Goal: Task Accomplishment & Management: Complete application form

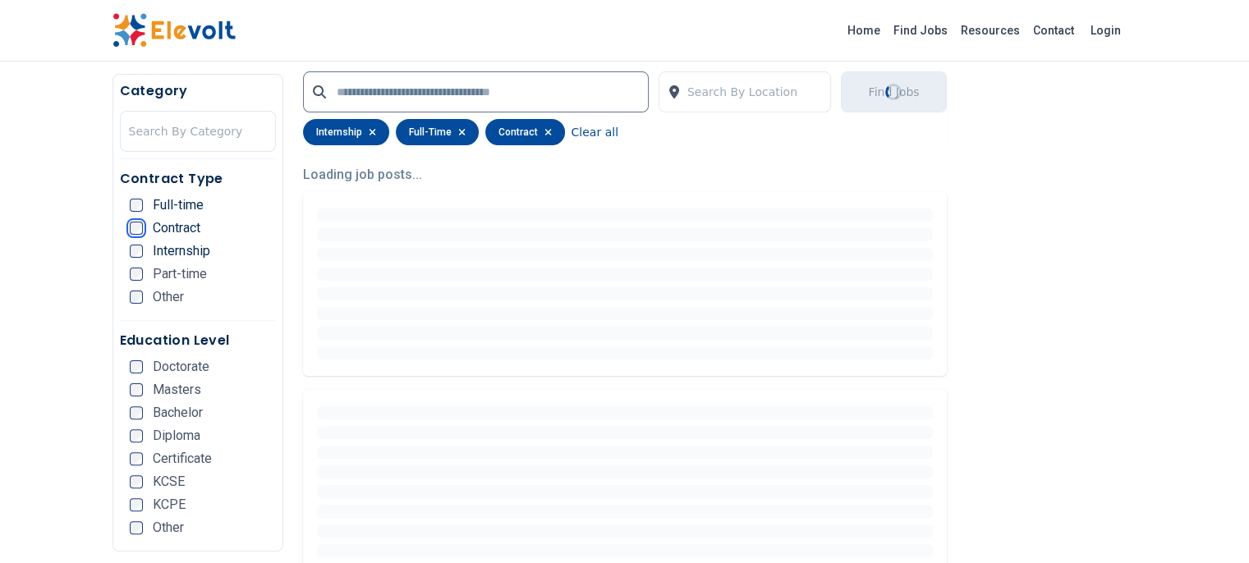
scroll to position [413, 0]
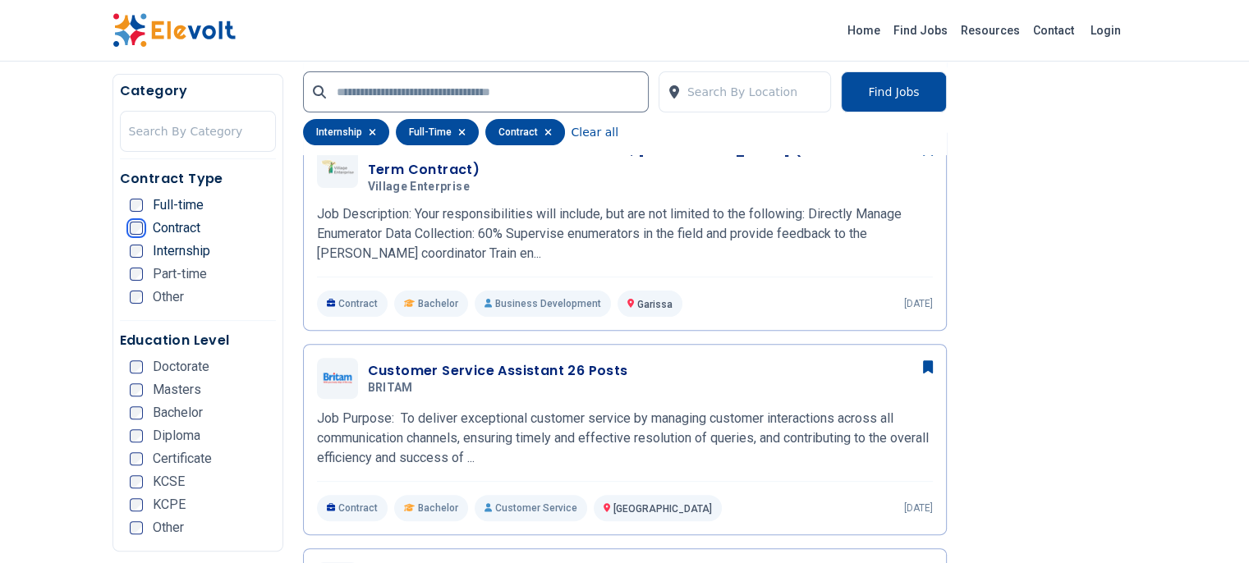
scroll to position [463, 0]
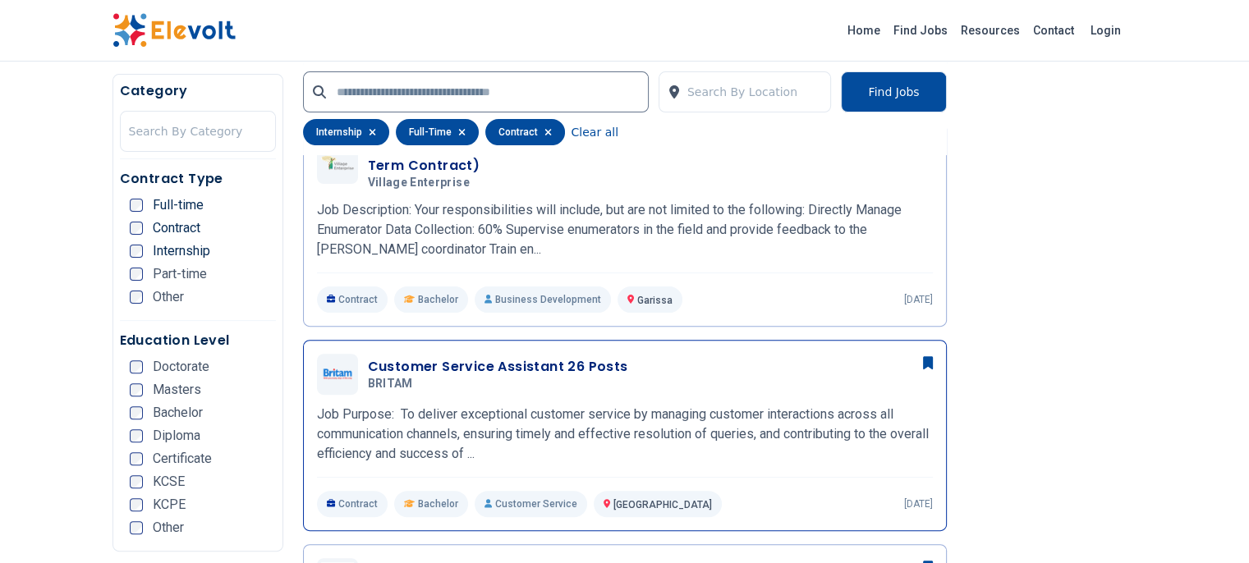
click at [378, 357] on h3 "Customer Service Assistant 26 Posts" at bounding box center [498, 367] width 260 height 20
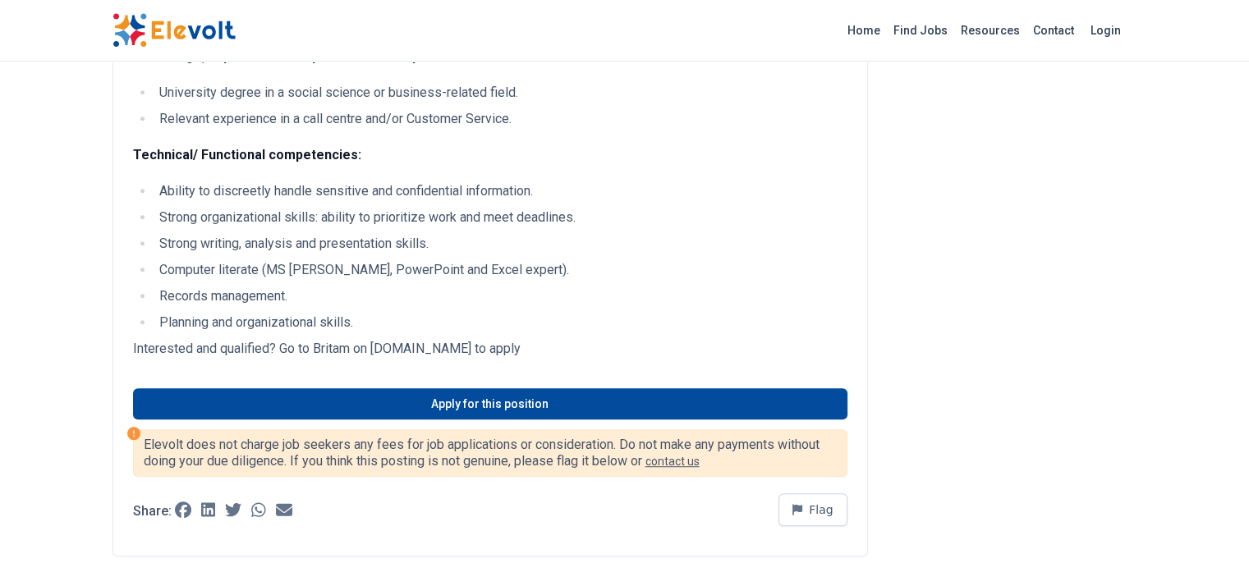
scroll to position [949, 0]
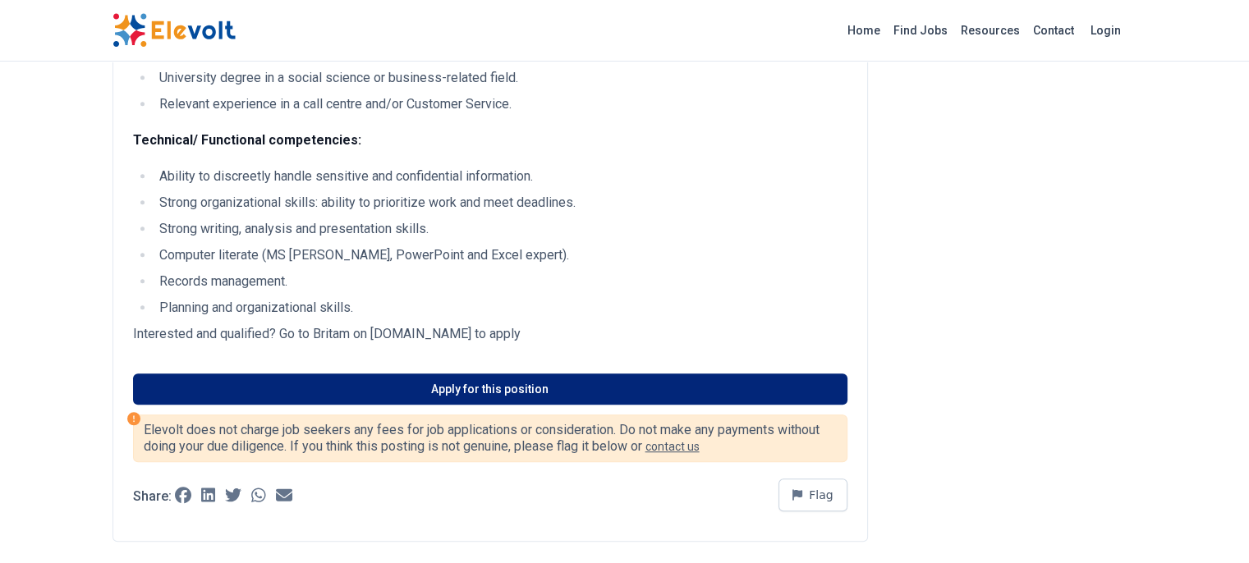
click at [437, 374] on link "Apply for this position" at bounding box center [490, 389] width 714 height 31
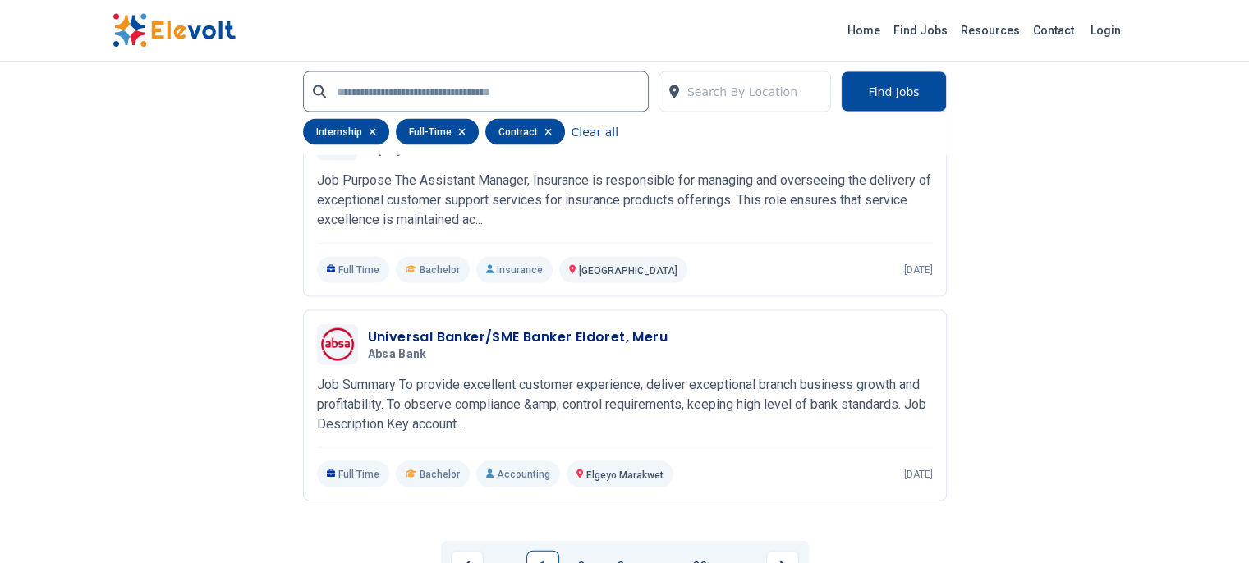
scroll to position [3405, 0]
click at [591, 550] on link "2" at bounding box center [582, 566] width 33 height 33
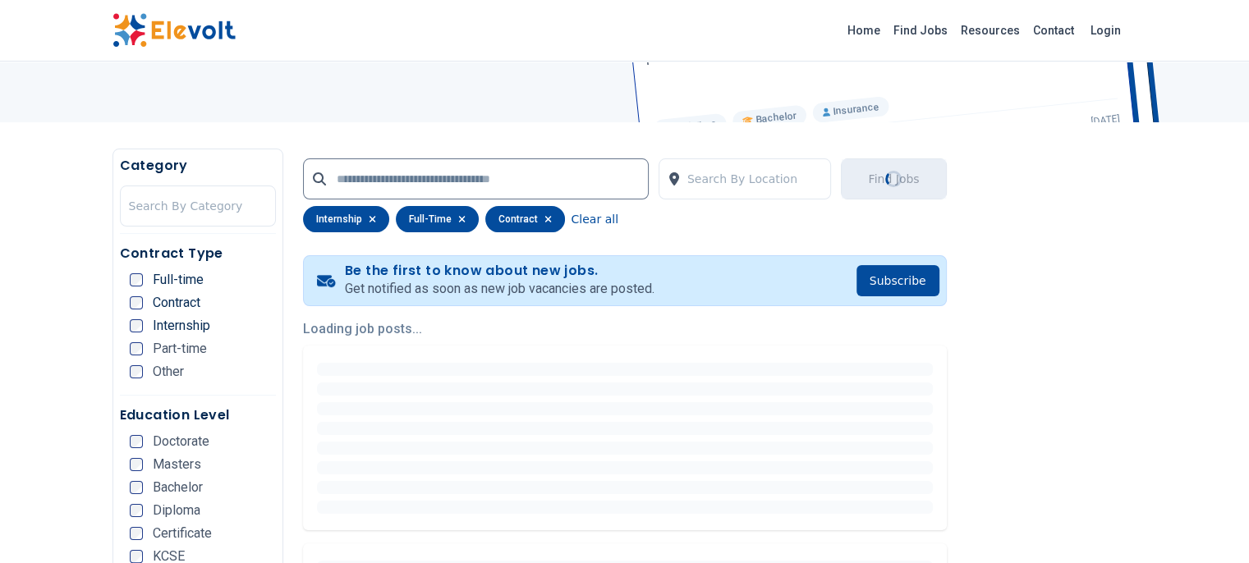
scroll to position [232, 0]
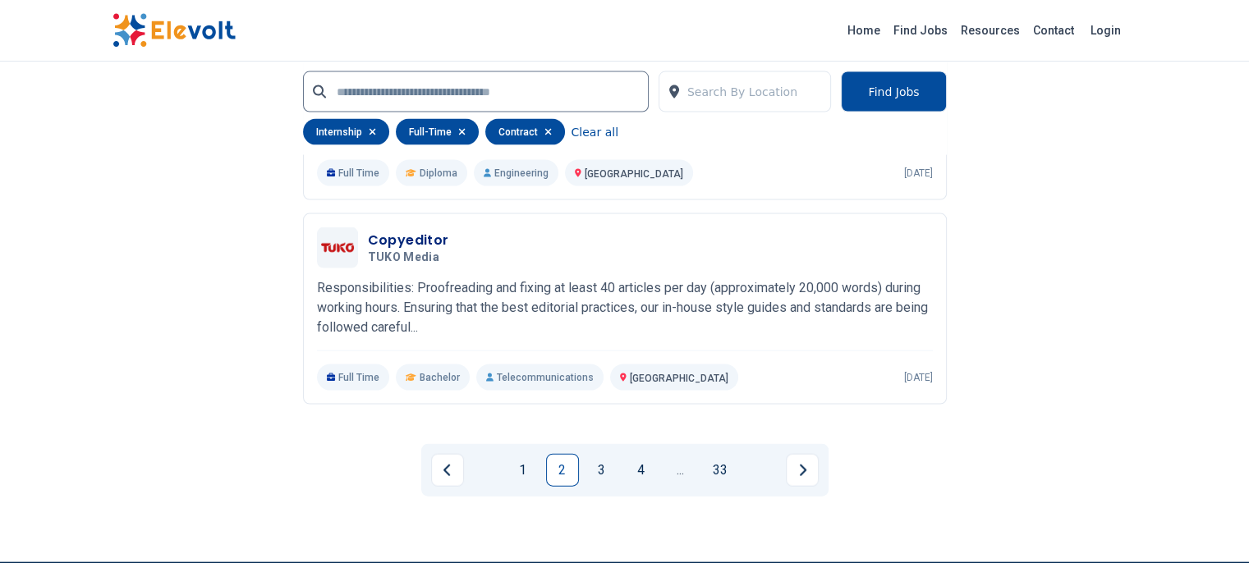
scroll to position [3472, 0]
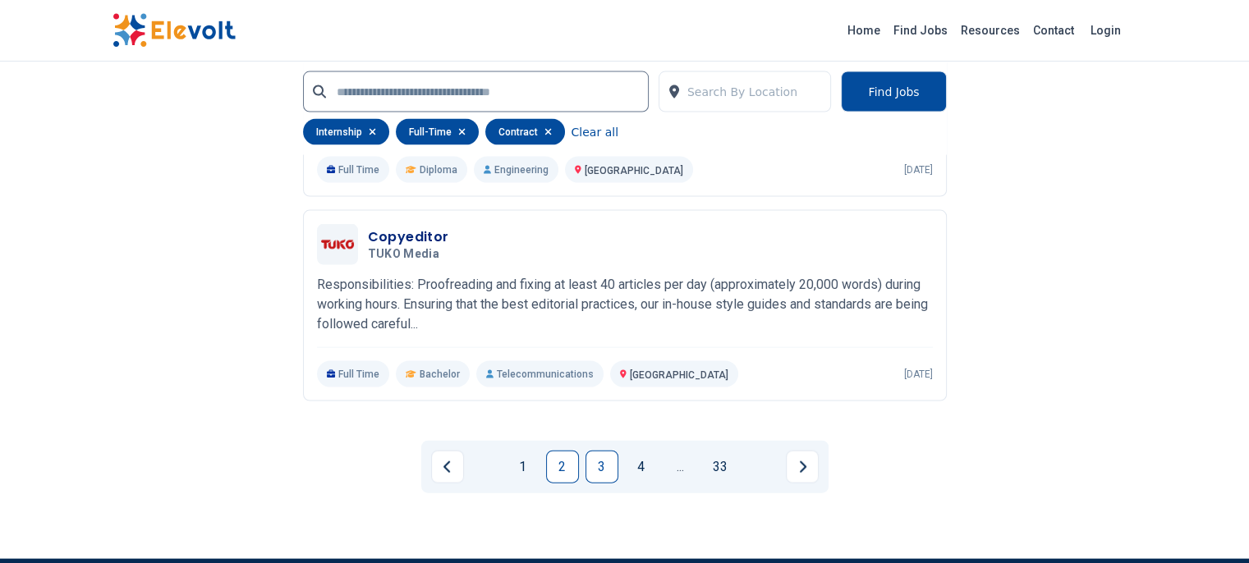
click at [599, 451] on link "3" at bounding box center [601, 467] width 33 height 33
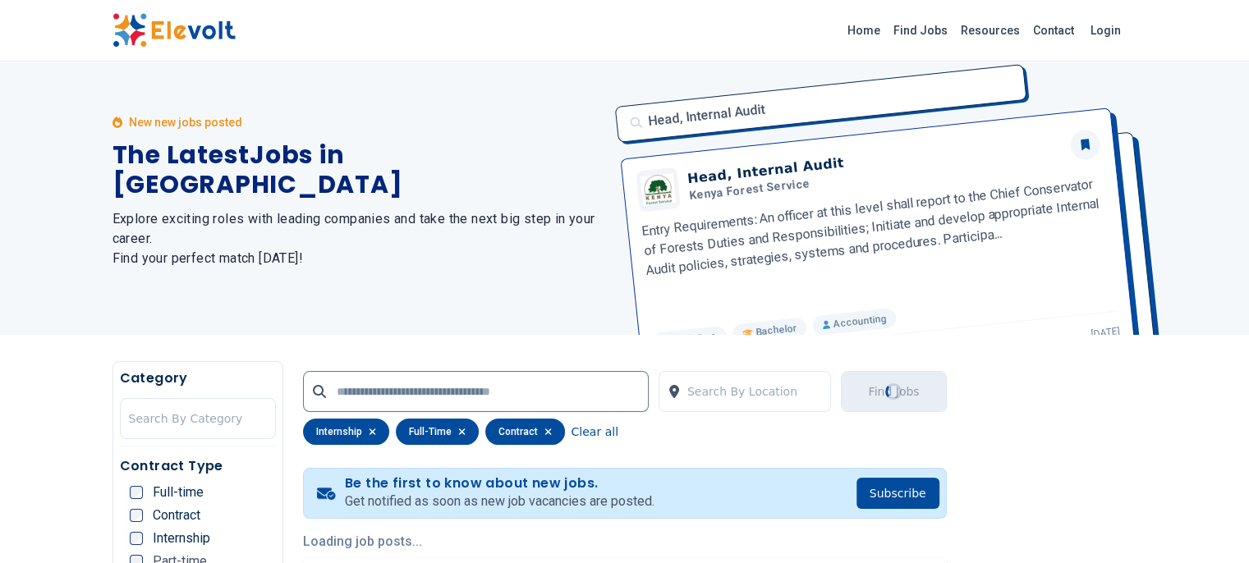
scroll to position [0, 0]
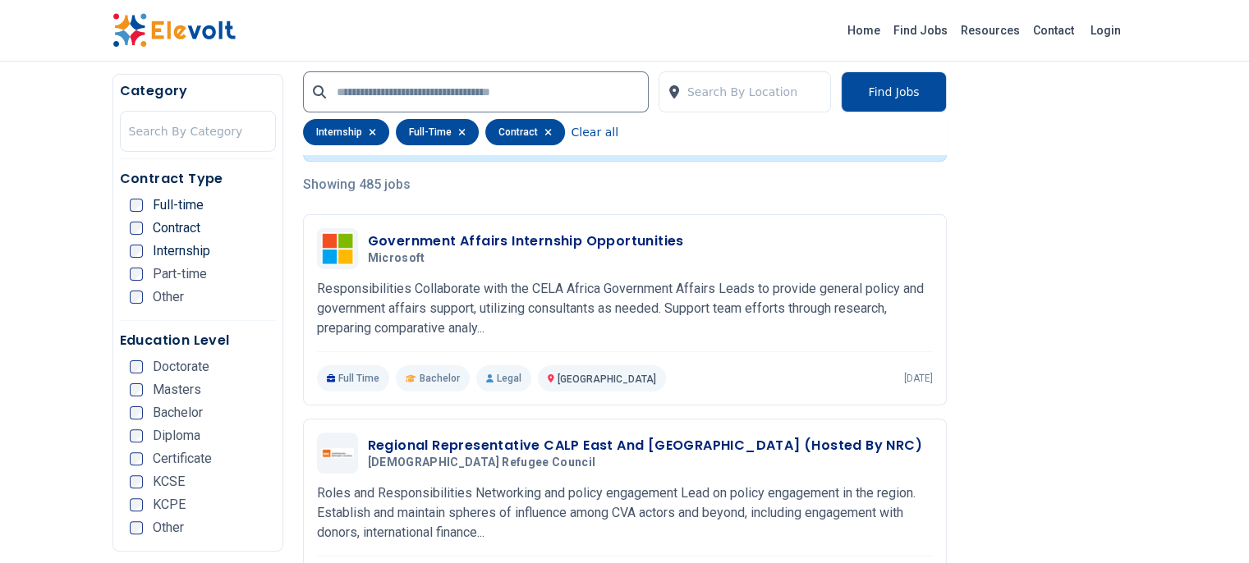
scroll to position [371, 0]
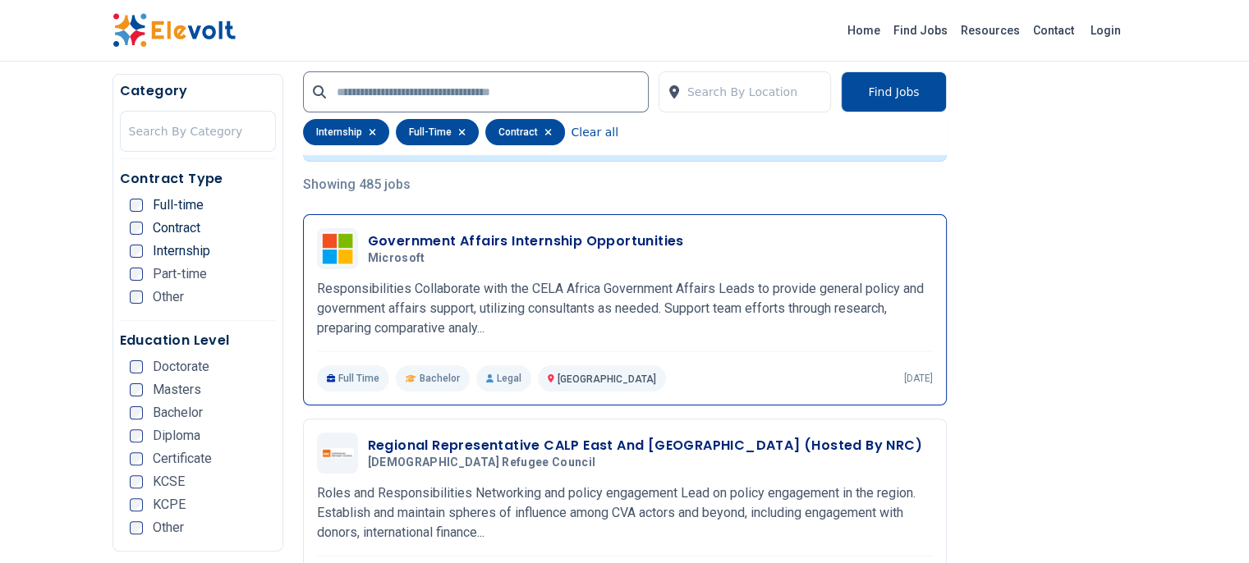
click at [379, 240] on h3 "Government Affairs Internship Opportunities" at bounding box center [526, 242] width 316 height 20
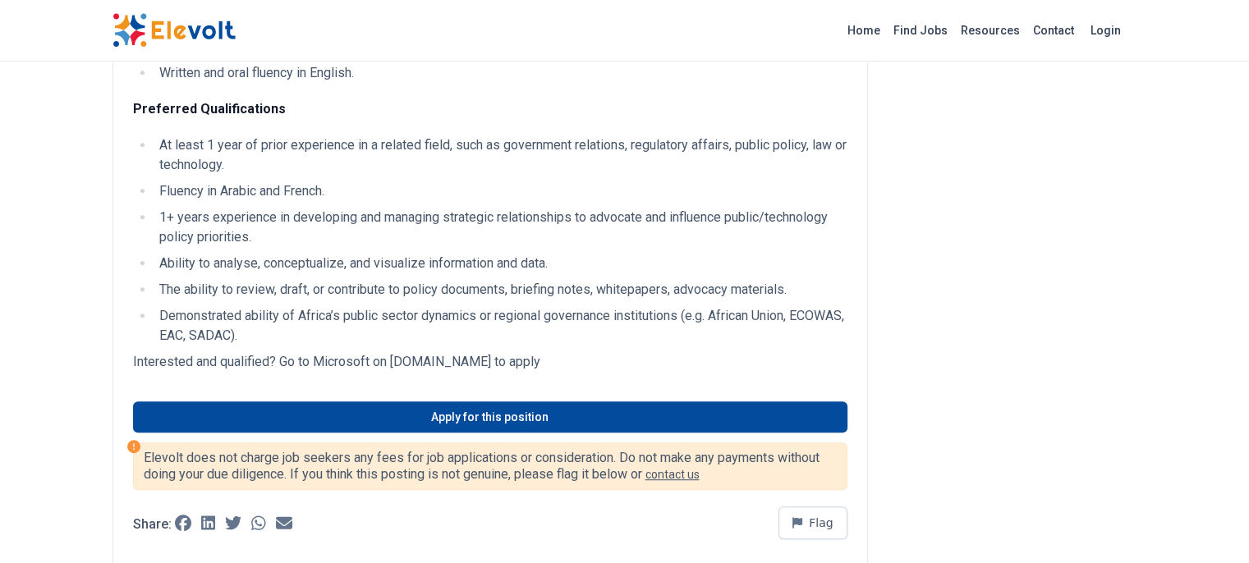
scroll to position [738, 0]
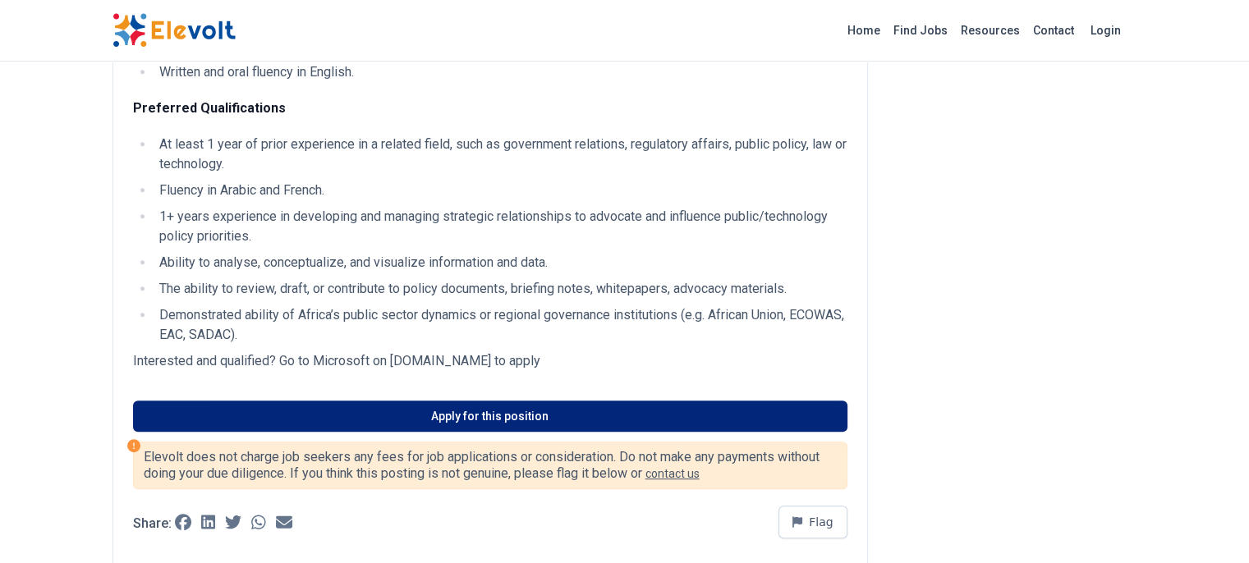
click at [420, 401] on link "Apply for this position" at bounding box center [490, 416] width 714 height 31
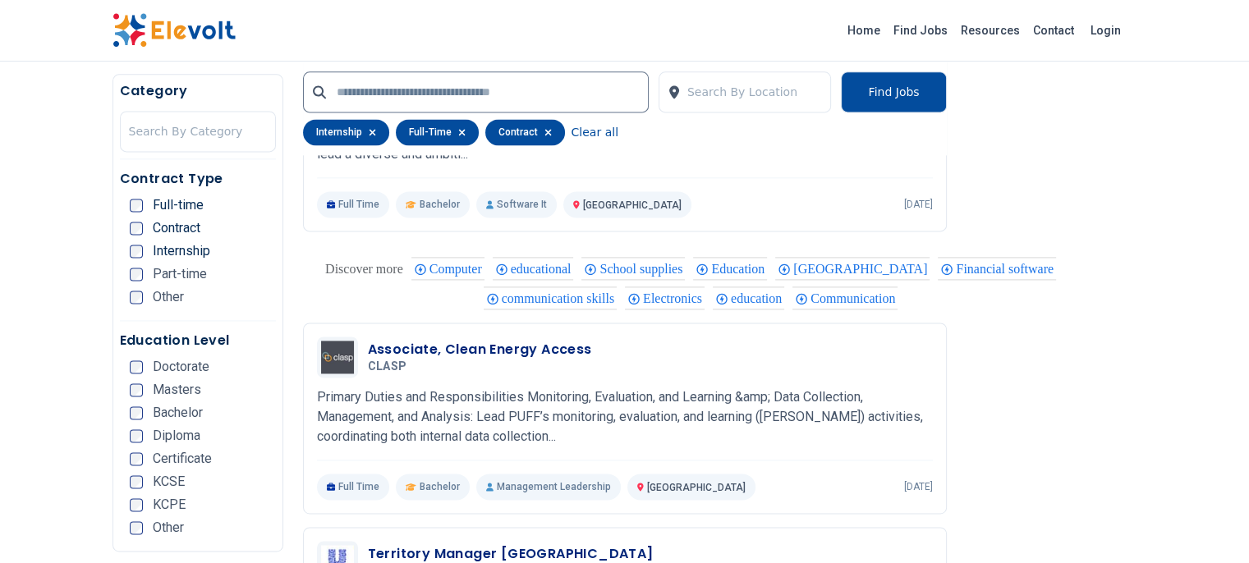
scroll to position [2263, 0]
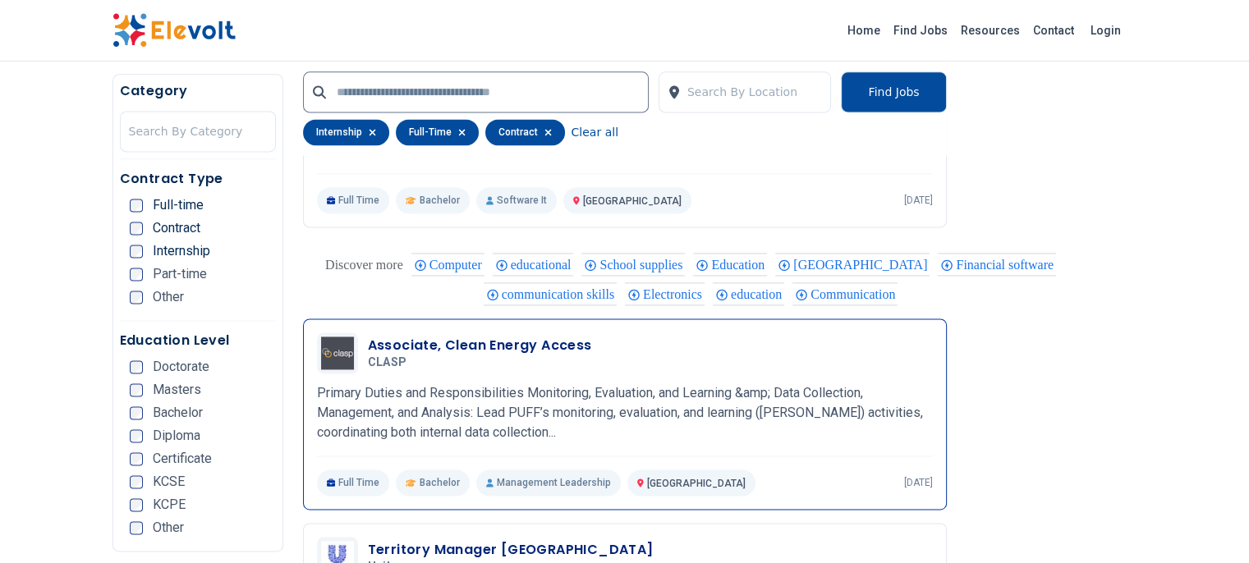
click at [437, 336] on h3 "Associate, Clean Energy Access" at bounding box center [480, 346] width 224 height 20
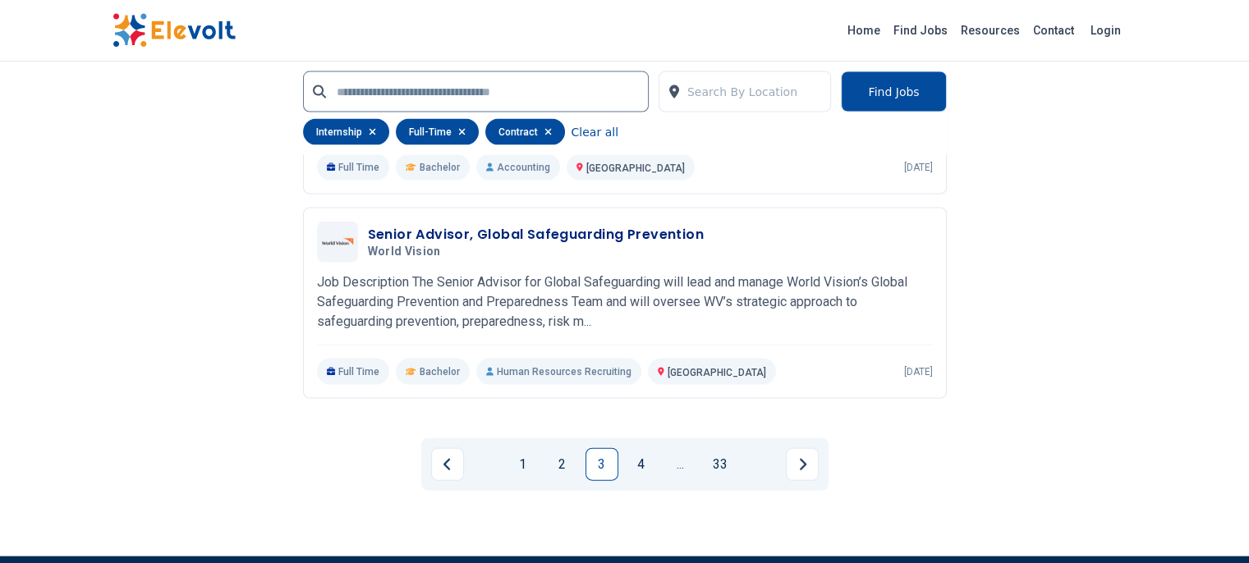
scroll to position [3476, 0]
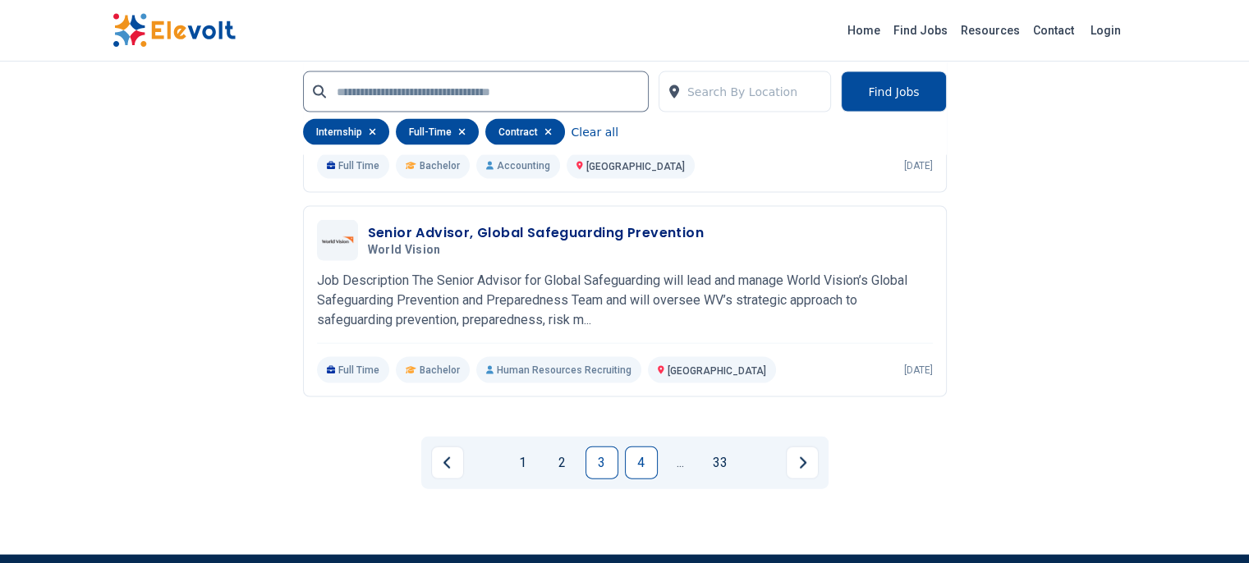
click at [637, 447] on link "4" at bounding box center [641, 463] width 33 height 33
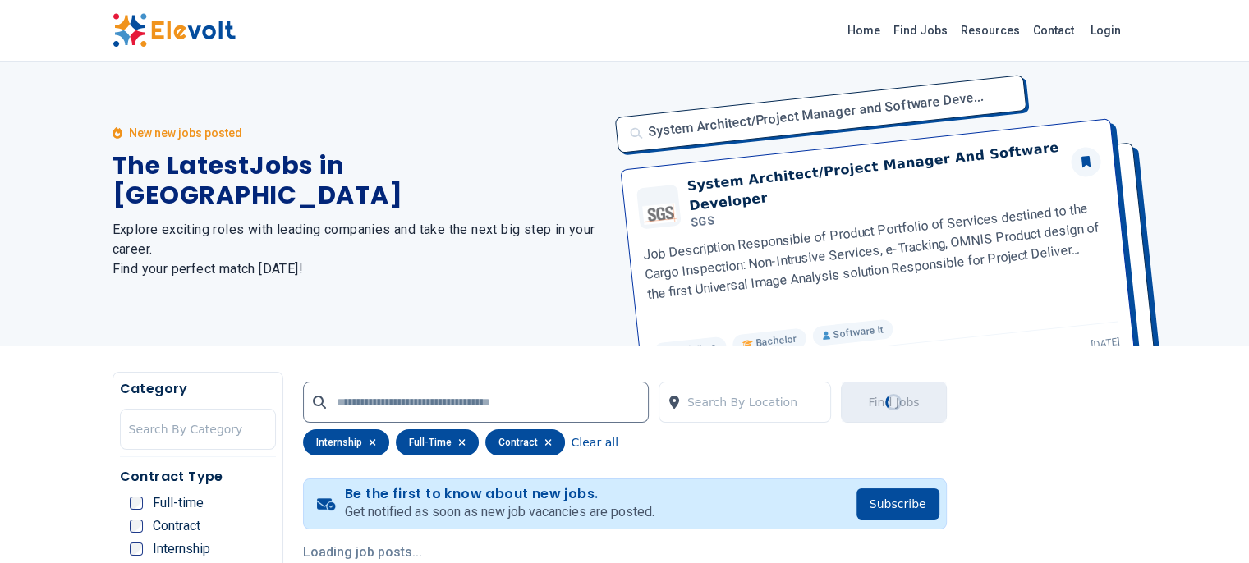
scroll to position [0, 0]
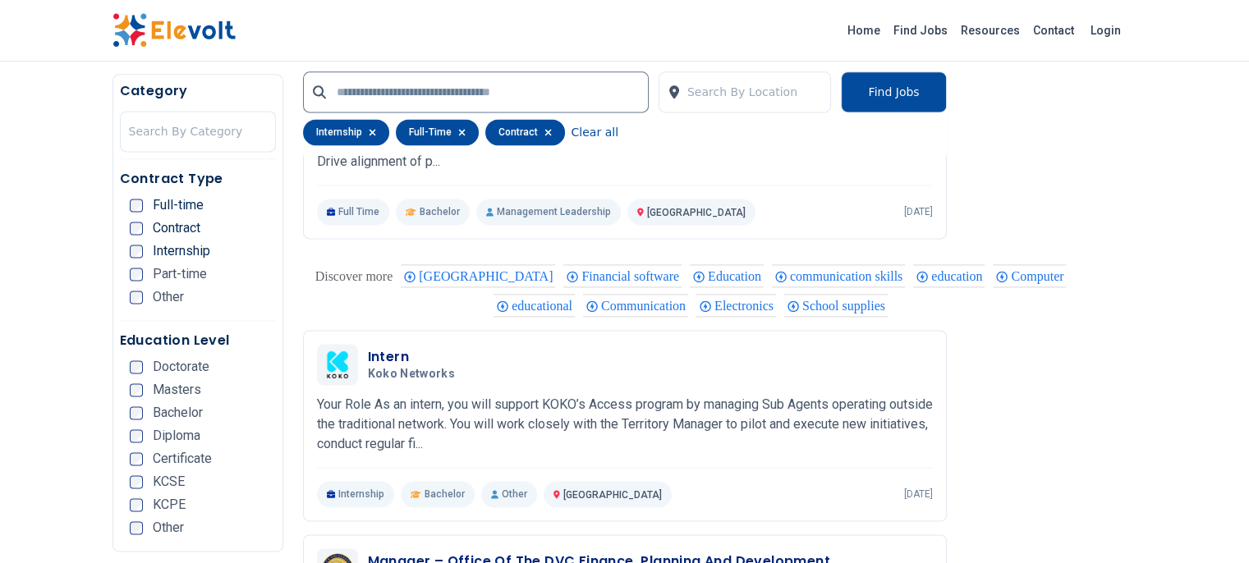
scroll to position [2255, 0]
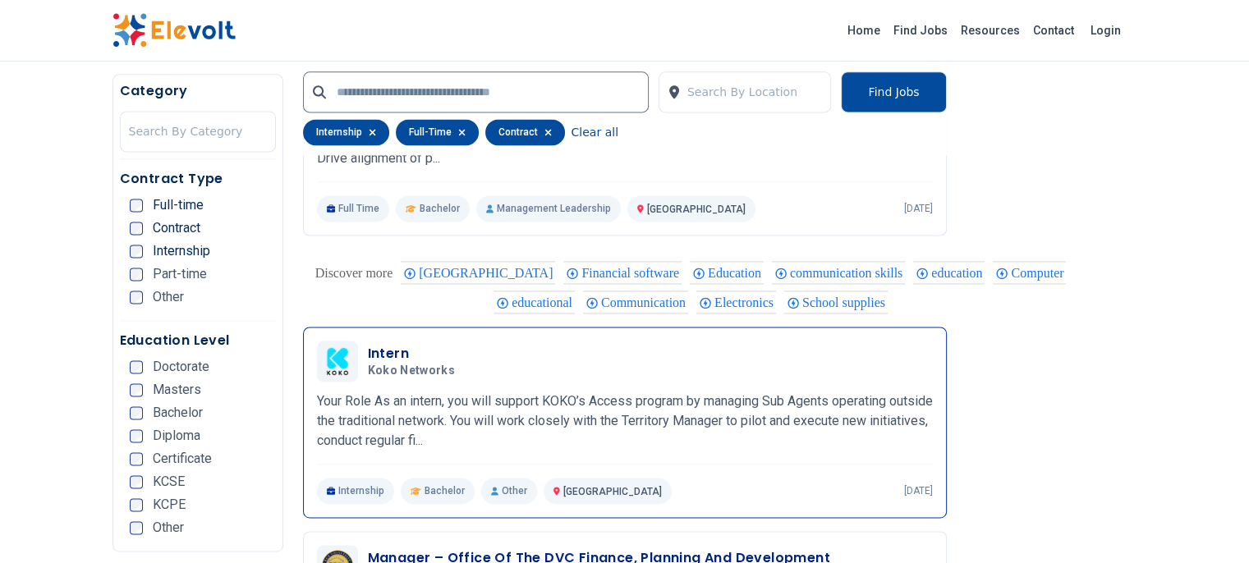
click at [368, 344] on h3 "Intern" at bounding box center [415, 354] width 94 height 20
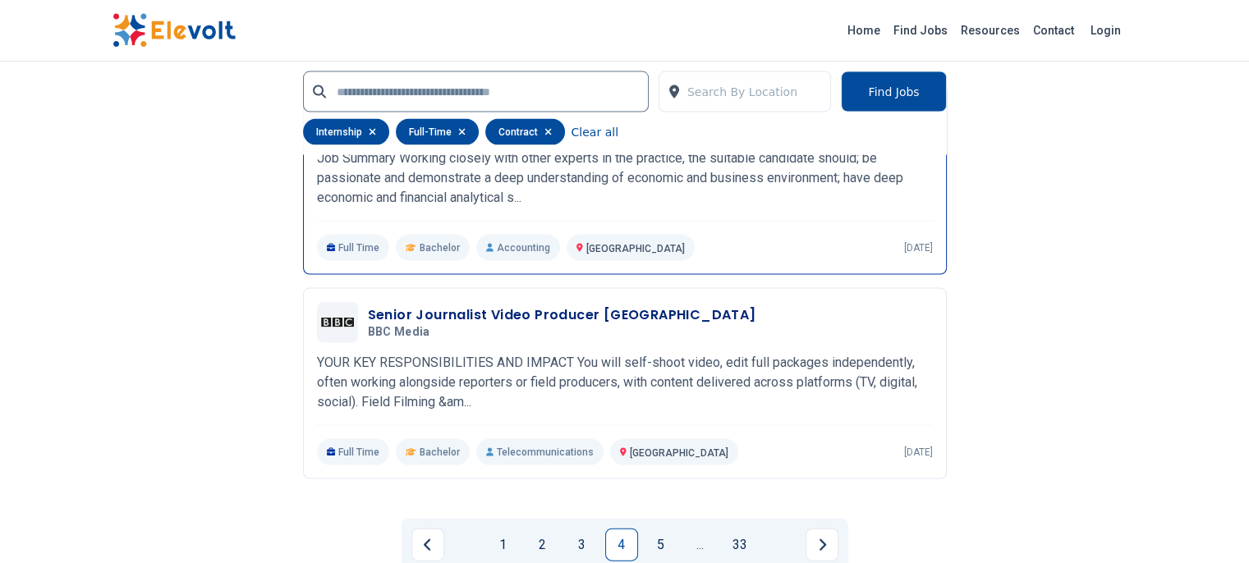
scroll to position [3395, 0]
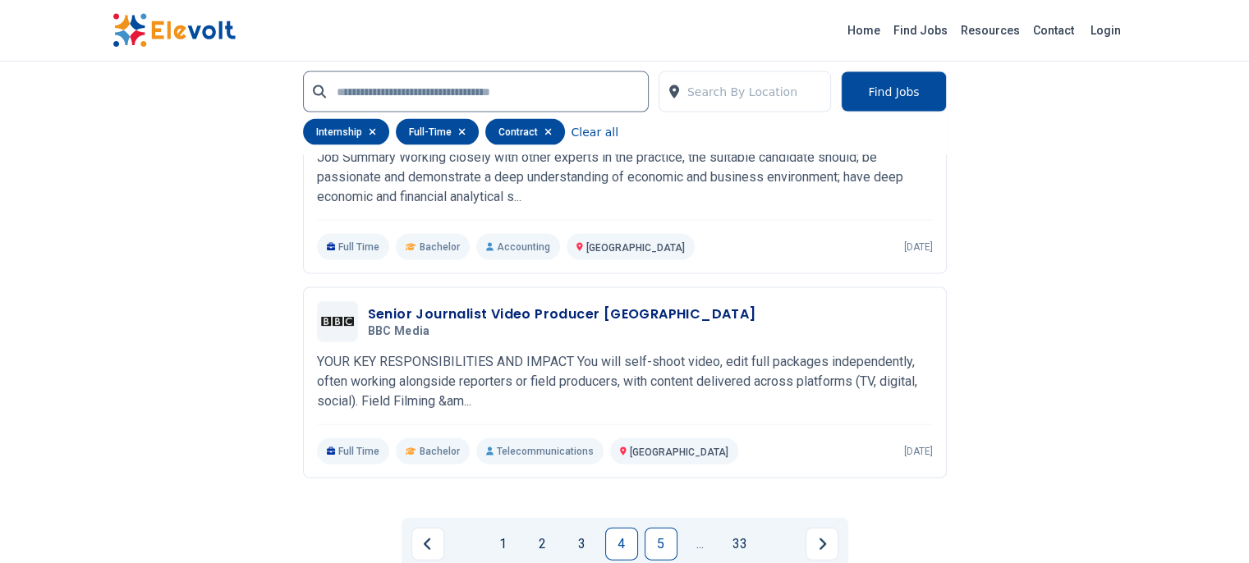
click at [653, 528] on link "5" at bounding box center [661, 544] width 33 height 33
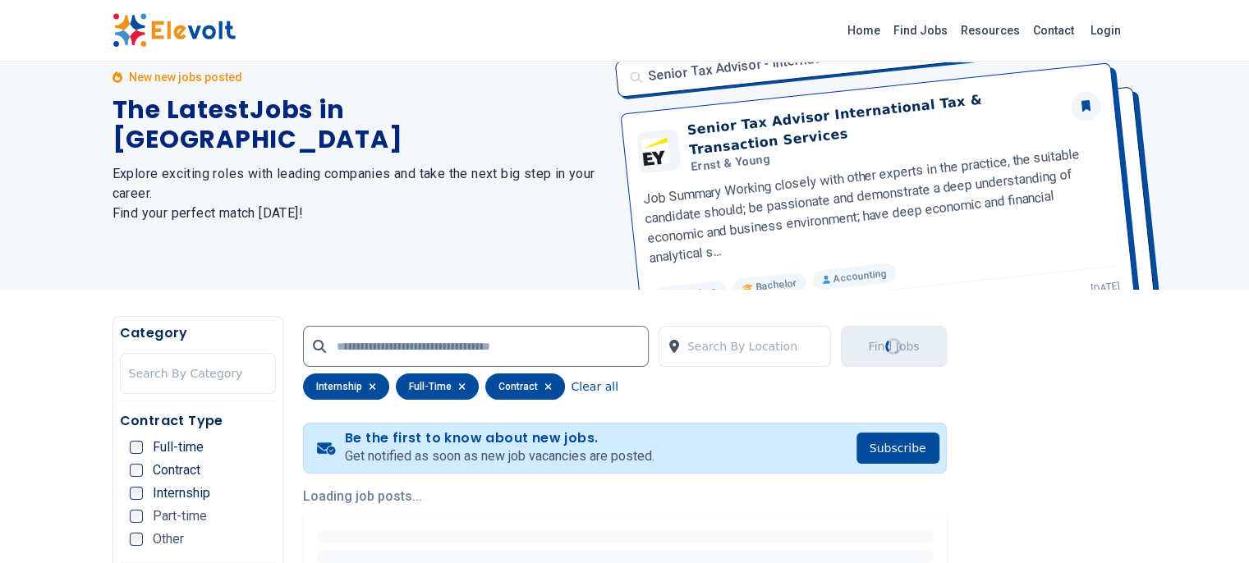
scroll to position [0, 0]
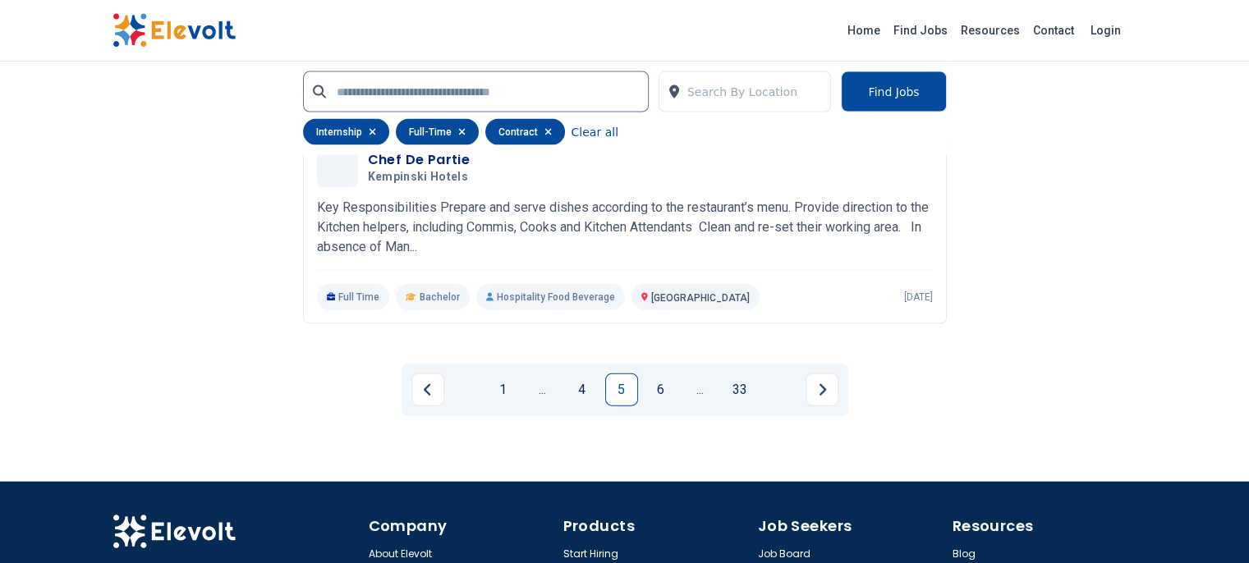
scroll to position [3599, 0]
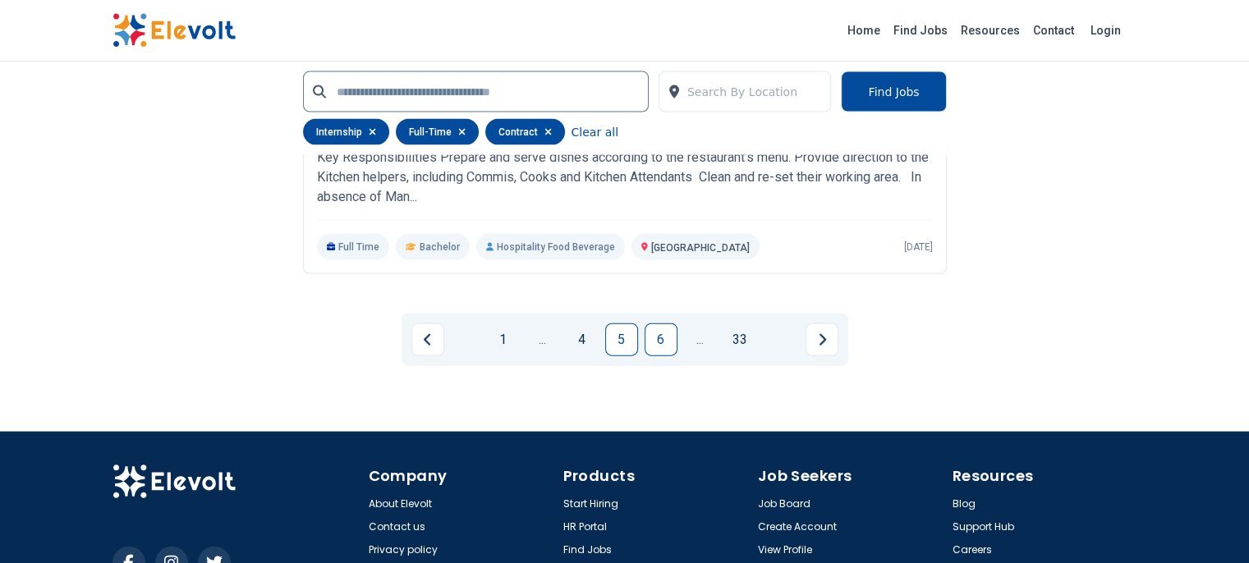
click at [660, 324] on link "6" at bounding box center [661, 340] width 33 height 33
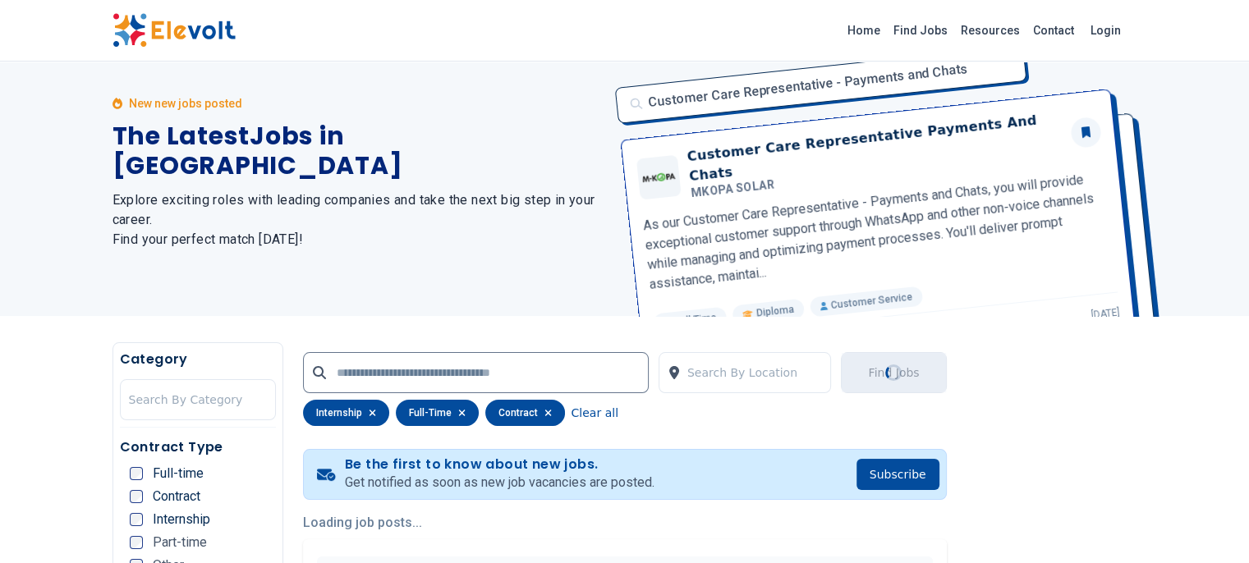
scroll to position [0, 0]
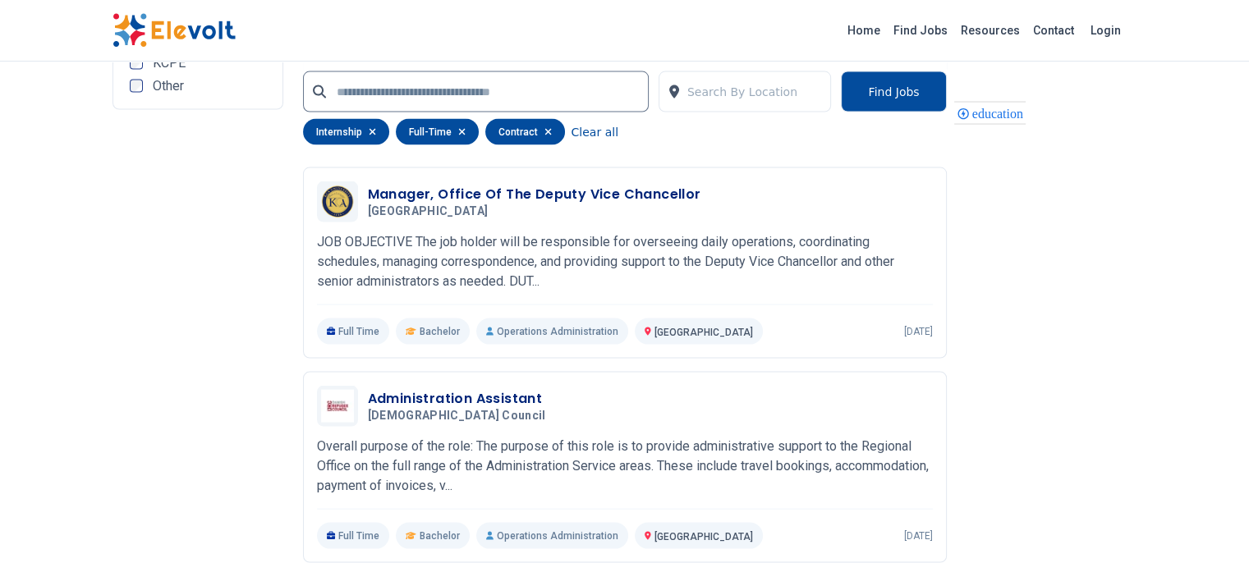
scroll to position [3288, 0]
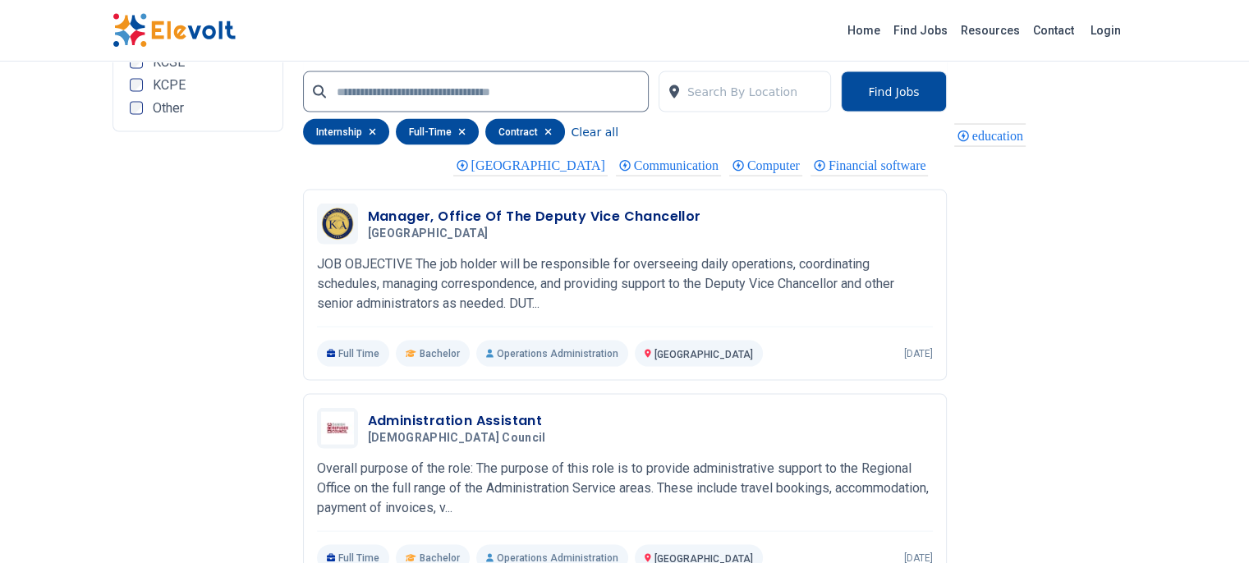
click at [458, 132] on icon "button" at bounding box center [461, 132] width 7 height 10
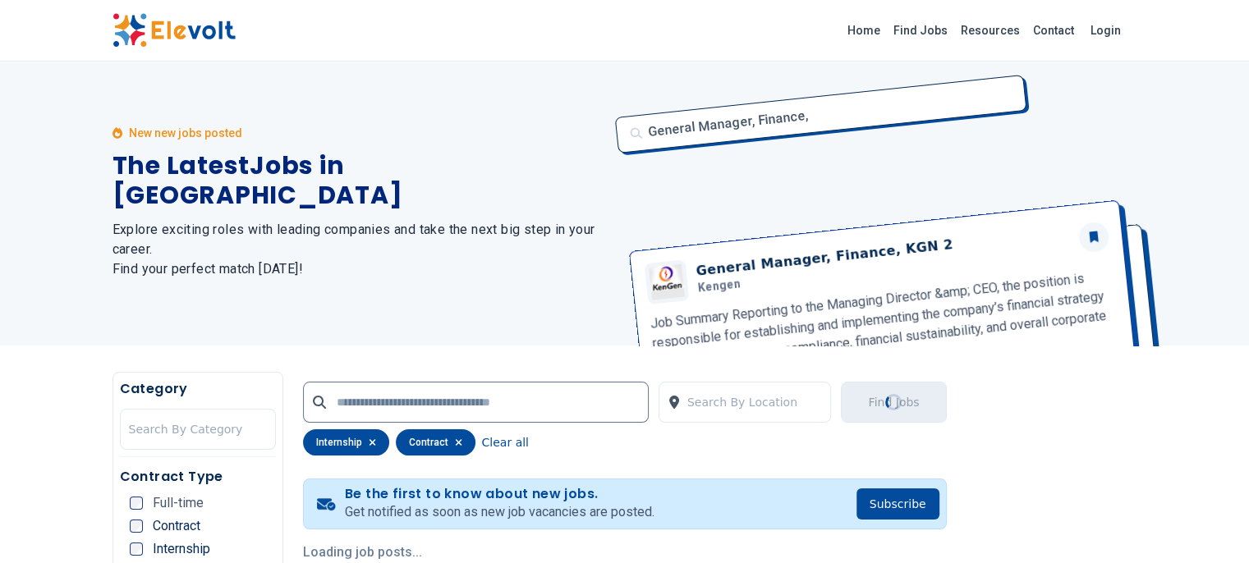
scroll to position [0, 0]
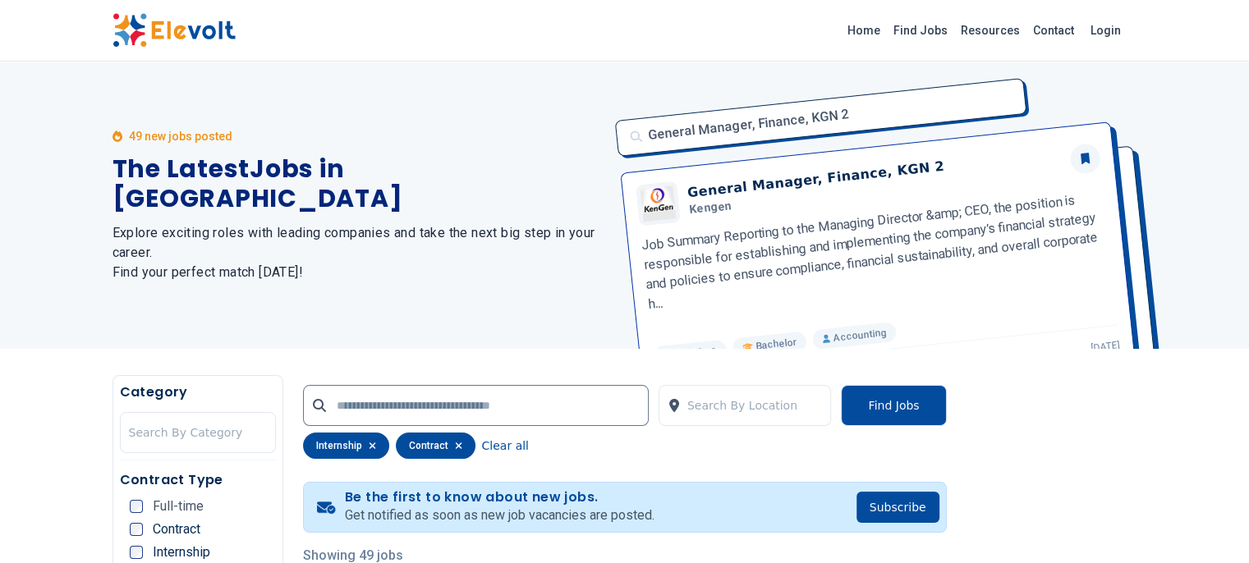
click at [455, 443] on icon "button" at bounding box center [458, 446] width 7 height 7
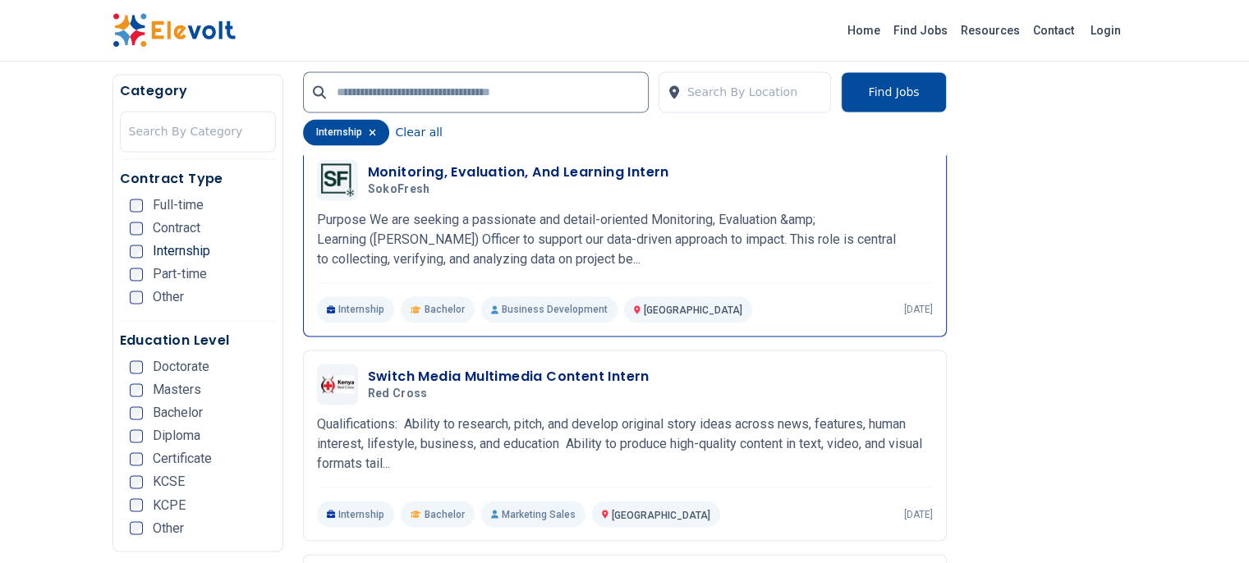
scroll to position [2616, 0]
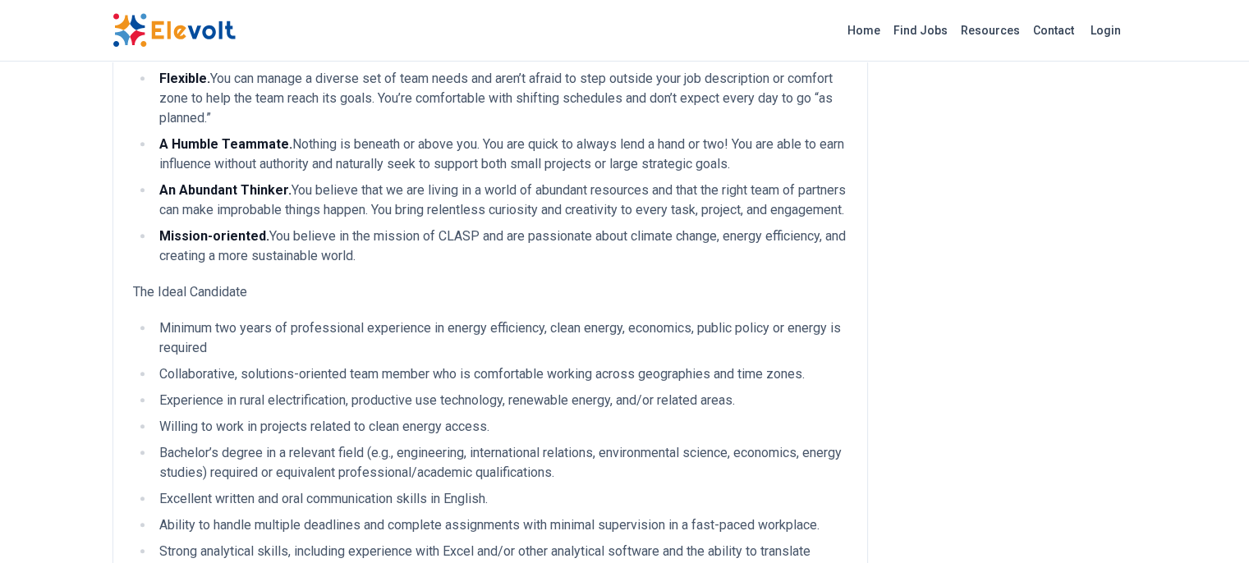
scroll to position [1014, 0]
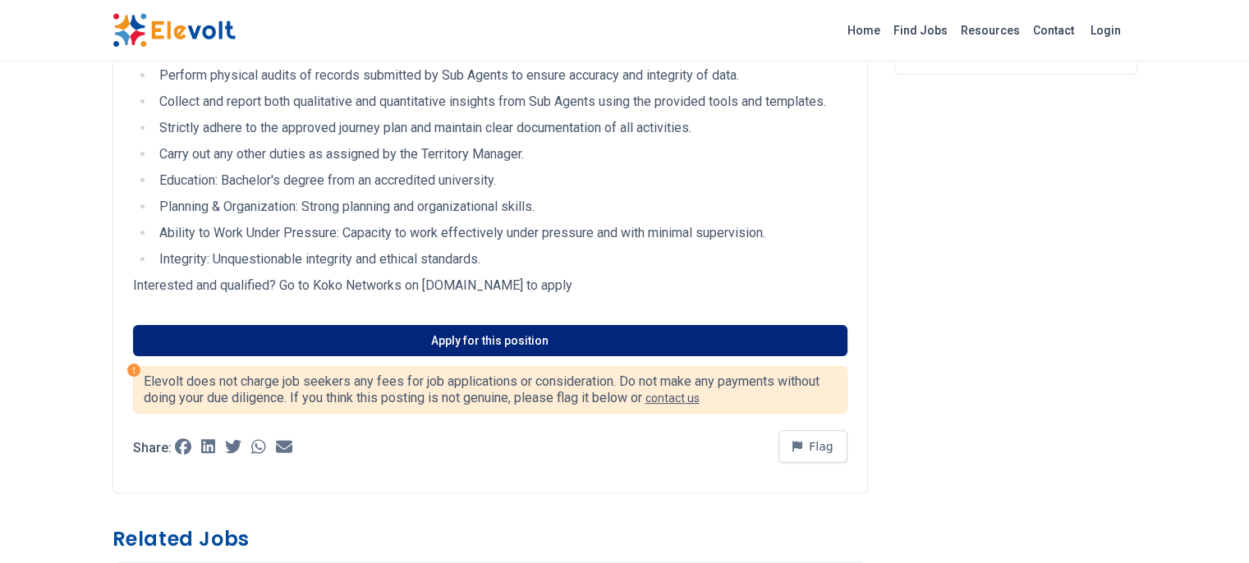
scroll to position [386, 0]
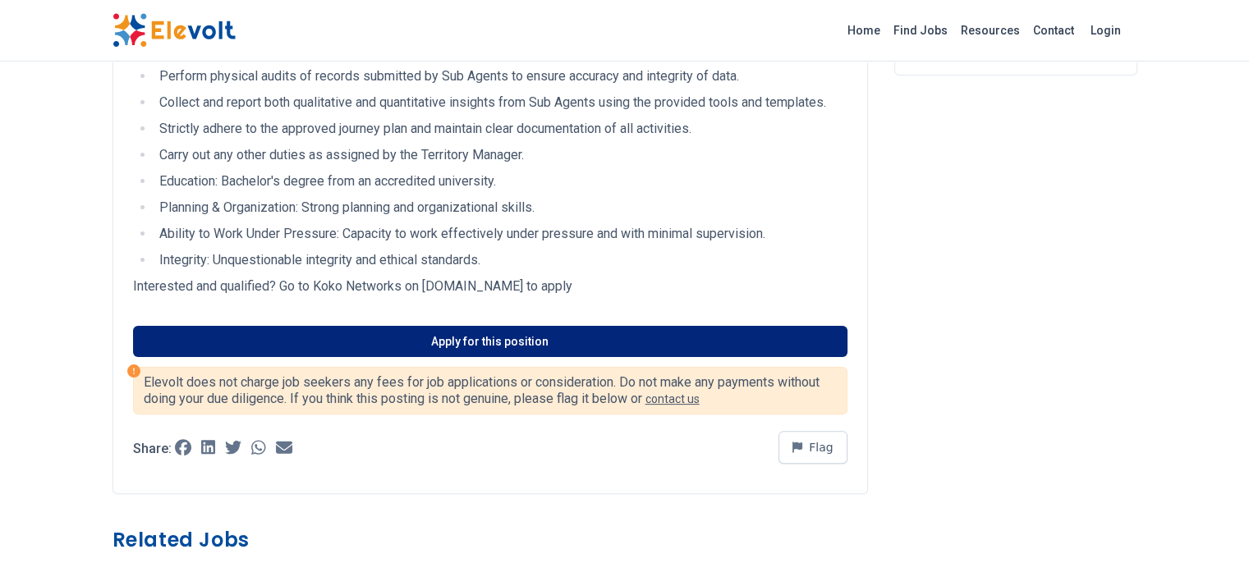
click at [410, 326] on link "Apply for this position" at bounding box center [490, 341] width 714 height 31
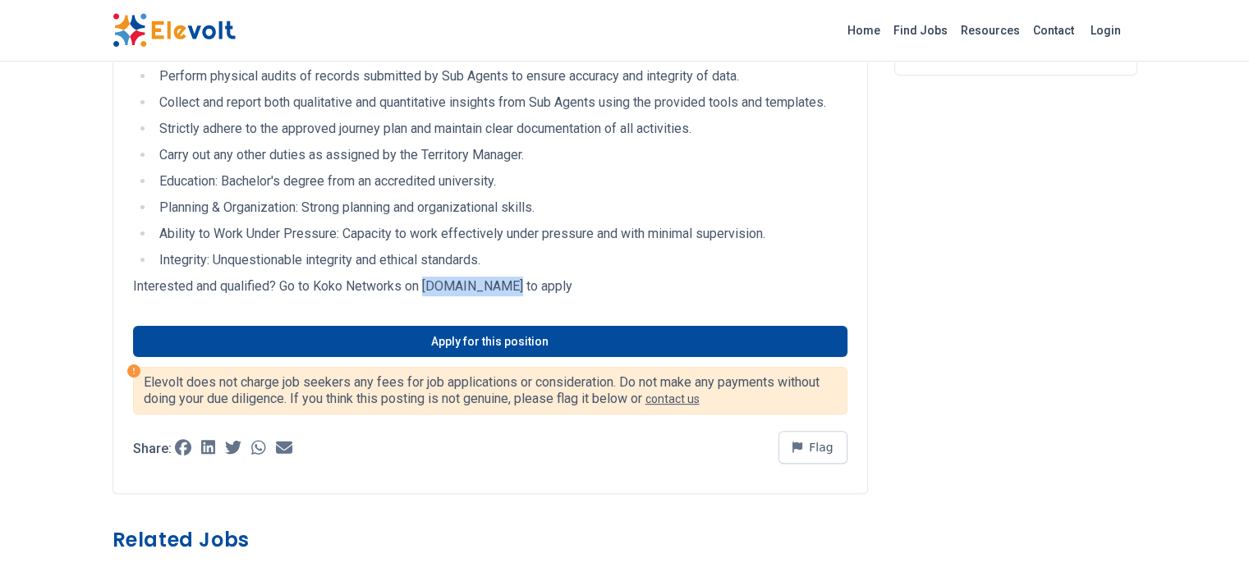
drag, startPoint x: 324, startPoint y: 248, endPoint x: 395, endPoint y: 253, distance: 70.8
click at [395, 277] on p "Interested and qualified? Go to Koko Networks on [DOMAIN_NAME] to apply" at bounding box center [490, 287] width 714 height 20
copy p "[DOMAIN_NAME]"
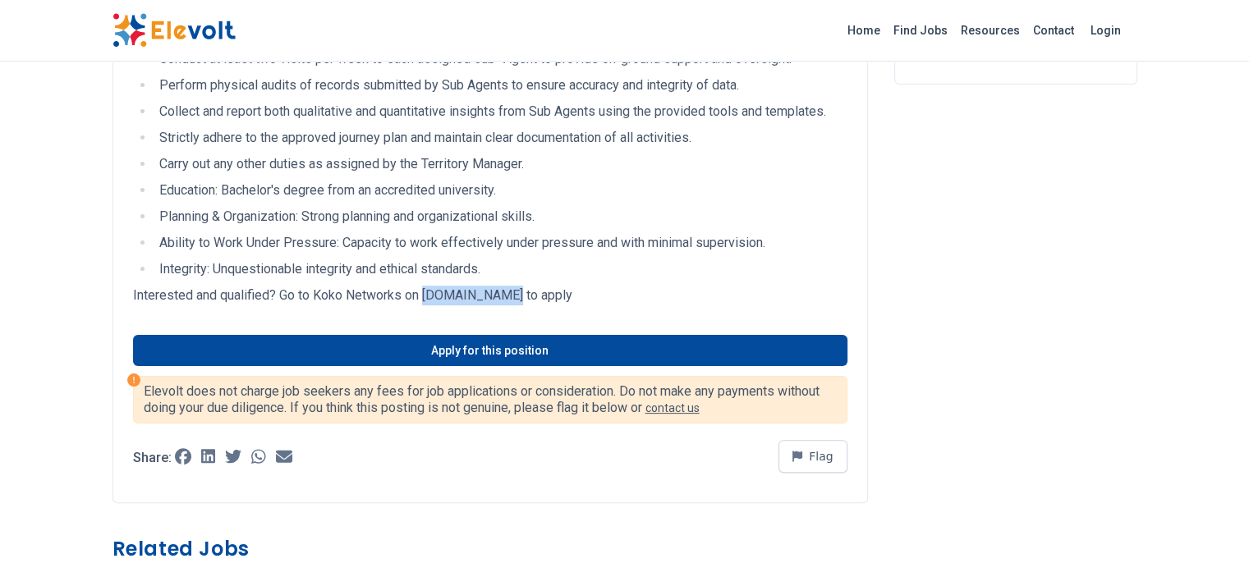
scroll to position [0, 0]
